Goal: Check status: Check status

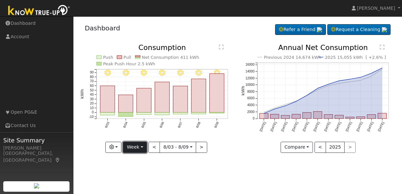
click at [135, 142] on button "Week" at bounding box center [135, 147] width 24 height 11
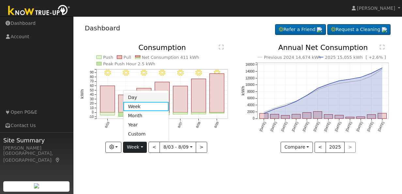
click at [136, 99] on link "Day" at bounding box center [145, 97] width 45 height 9
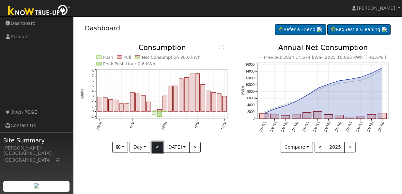
click at [157, 143] on button "<" at bounding box center [157, 147] width 11 height 11
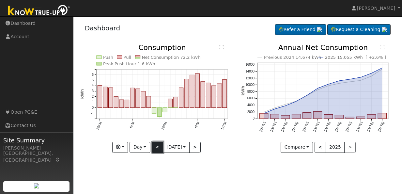
click at [155, 149] on button "<" at bounding box center [157, 147] width 11 height 11
click at [157, 145] on button "<" at bounding box center [157, 147] width 11 height 11
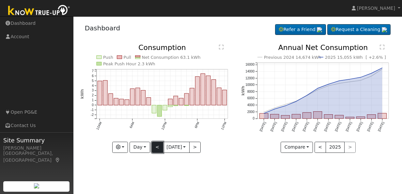
click at [157, 145] on button "<" at bounding box center [157, 147] width 11 height 11
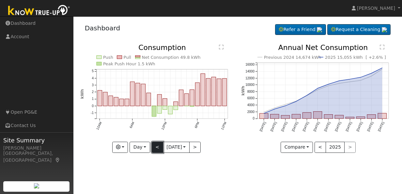
click at [156, 149] on button "<" at bounding box center [157, 147] width 11 height 11
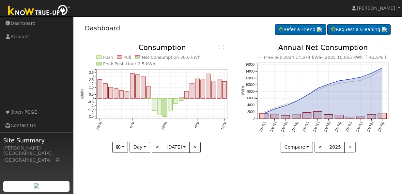
click at [204, 38] on div "Dashboard Refer a Friend Request a Cleaning Refer a Friend" at bounding box center [237, 30] width 315 height 20
click at [154, 144] on button "<" at bounding box center [157, 147] width 11 height 11
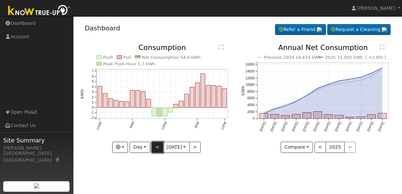
click at [154, 144] on button "<" at bounding box center [157, 147] width 11 height 11
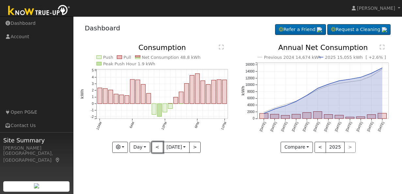
click at [153, 146] on button "<" at bounding box center [157, 147] width 11 height 11
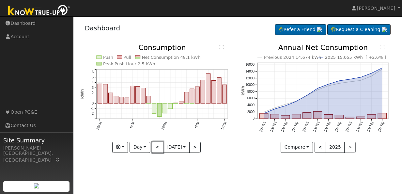
click at [153, 146] on button "<" at bounding box center [157, 147] width 11 height 11
click at [153, 148] on button "<" at bounding box center [157, 147] width 11 height 11
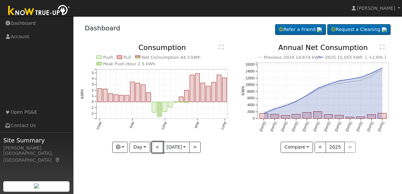
click at [155, 147] on button "<" at bounding box center [157, 147] width 11 height 11
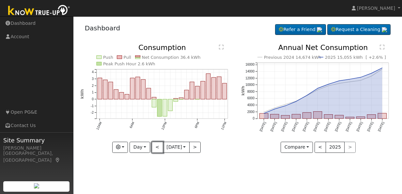
click at [155, 147] on button "<" at bounding box center [157, 147] width 11 height 11
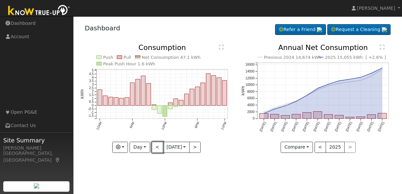
click at [155, 147] on button "<" at bounding box center [157, 147] width 11 height 11
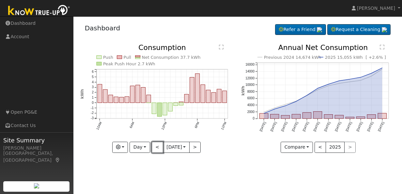
click at [155, 147] on button "<" at bounding box center [157, 147] width 11 height 11
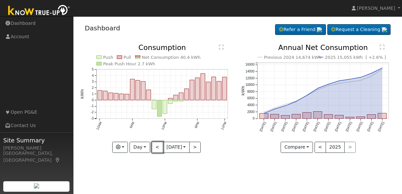
click at [154, 147] on button "<" at bounding box center [157, 147] width 11 height 11
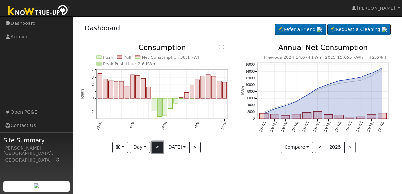
click at [155, 149] on button "<" at bounding box center [157, 147] width 11 height 11
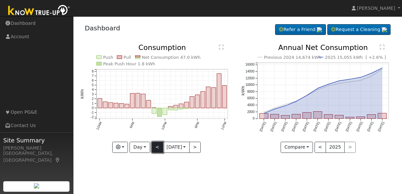
click at [155, 149] on button "<" at bounding box center [157, 147] width 11 height 11
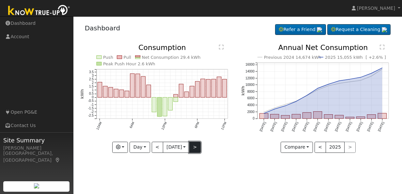
click at [196, 148] on button ">" at bounding box center [194, 147] width 11 height 11
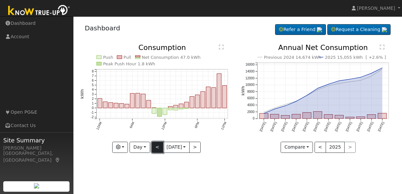
click at [153, 145] on button "<" at bounding box center [157, 147] width 11 height 11
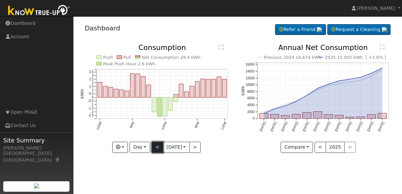
click at [159, 150] on button "<" at bounding box center [157, 147] width 11 height 11
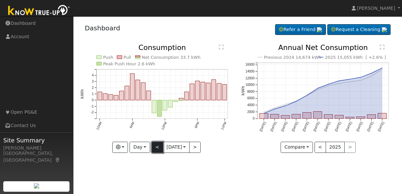
click at [159, 150] on button "<" at bounding box center [157, 147] width 11 height 11
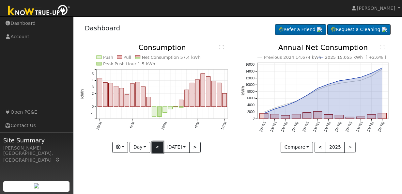
click at [156, 147] on button "<" at bounding box center [157, 147] width 11 height 11
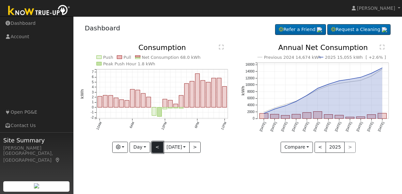
click at [156, 147] on button "<" at bounding box center [157, 147] width 11 height 11
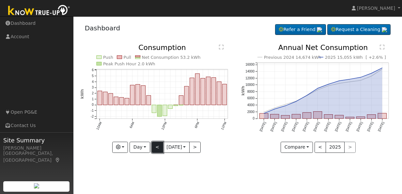
click at [156, 147] on button "<" at bounding box center [157, 147] width 11 height 11
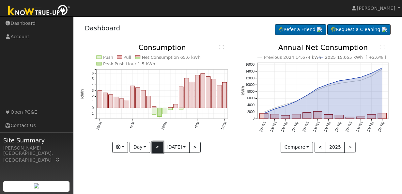
click at [156, 147] on button "<" at bounding box center [157, 147] width 11 height 11
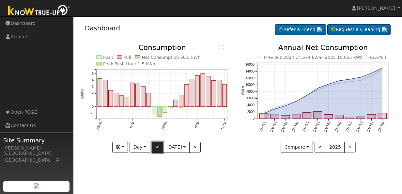
click at [156, 147] on button "<" at bounding box center [157, 147] width 11 height 11
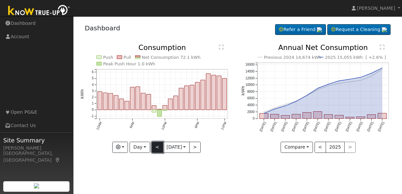
click at [155, 146] on button "<" at bounding box center [157, 147] width 11 height 11
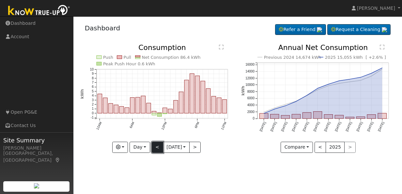
click at [154, 148] on button "<" at bounding box center [157, 147] width 11 height 11
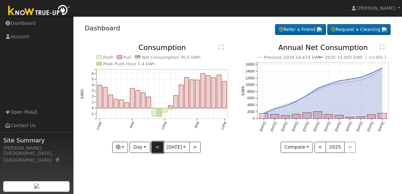
click at [154, 148] on button "<" at bounding box center [157, 147] width 11 height 11
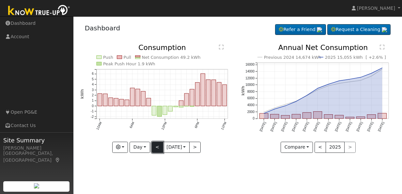
click at [153, 149] on button "<" at bounding box center [157, 147] width 11 height 11
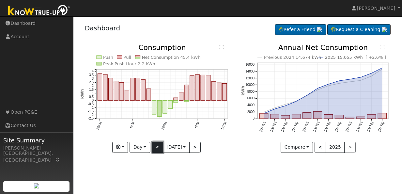
click at [153, 149] on button "<" at bounding box center [157, 147] width 11 height 11
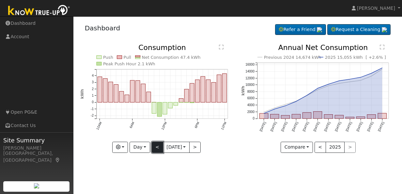
click at [153, 149] on button "<" at bounding box center [157, 147] width 11 height 11
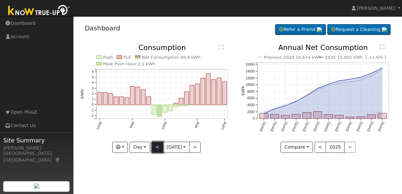
click at [153, 149] on button "<" at bounding box center [157, 147] width 11 height 11
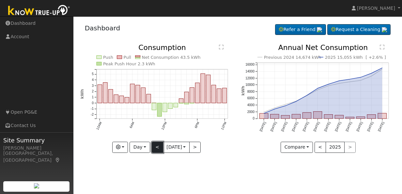
click at [153, 149] on button "<" at bounding box center [157, 147] width 11 height 11
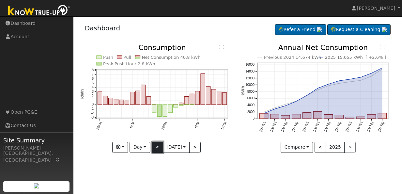
click at [153, 149] on button "<" at bounding box center [157, 147] width 11 height 11
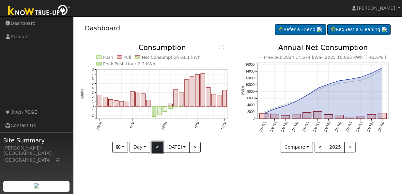
click at [153, 149] on button "<" at bounding box center [157, 147] width 11 height 11
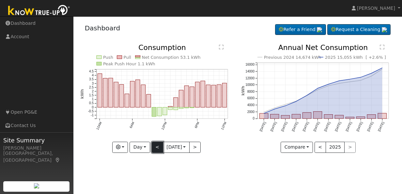
click at [153, 149] on button "<" at bounding box center [157, 147] width 11 height 11
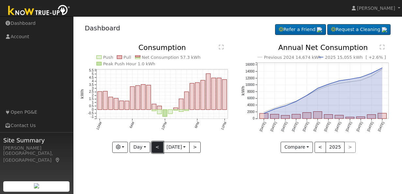
click at [153, 149] on button "<" at bounding box center [157, 147] width 11 height 11
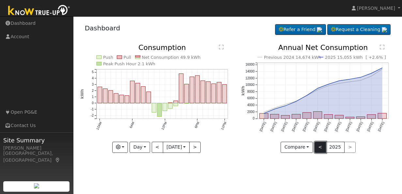
click at [321, 145] on button "<" at bounding box center [319, 147] width 11 height 11
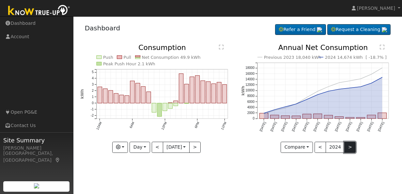
click at [346, 150] on button ">" at bounding box center [349, 147] width 11 height 11
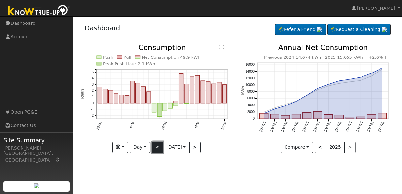
click at [155, 144] on button "<" at bounding box center [157, 147] width 11 height 11
type input "[DATE]"
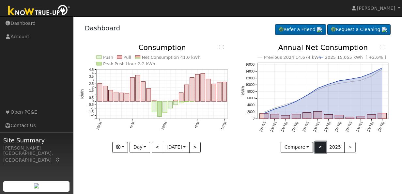
click at [321, 146] on button "<" at bounding box center [319, 147] width 11 height 11
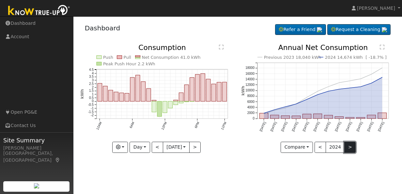
click at [347, 146] on button ">" at bounding box center [349, 147] width 11 height 11
